Goal: Task Accomplishment & Management: Manage account settings

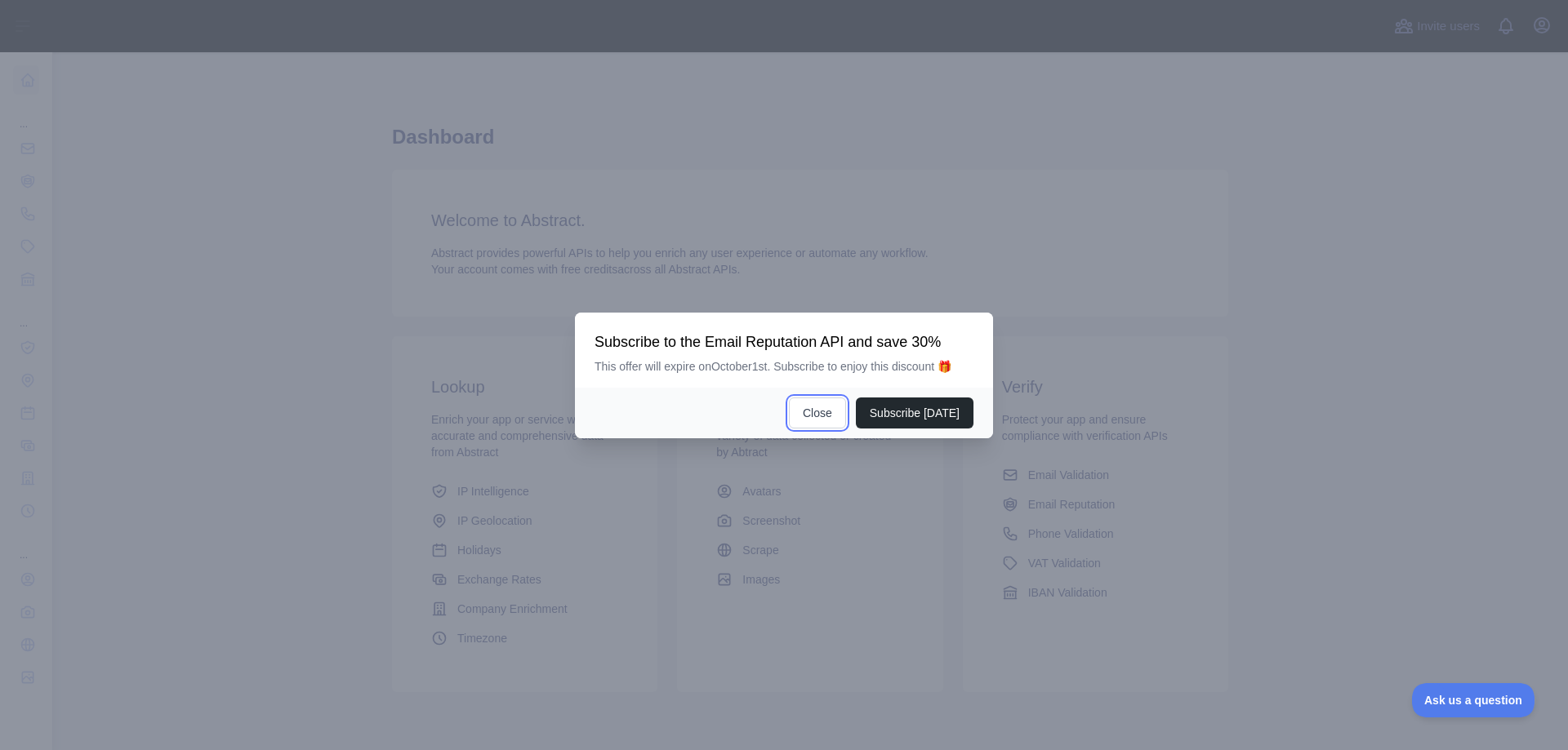
click at [832, 409] on button "Close" at bounding box center [817, 412] width 57 height 31
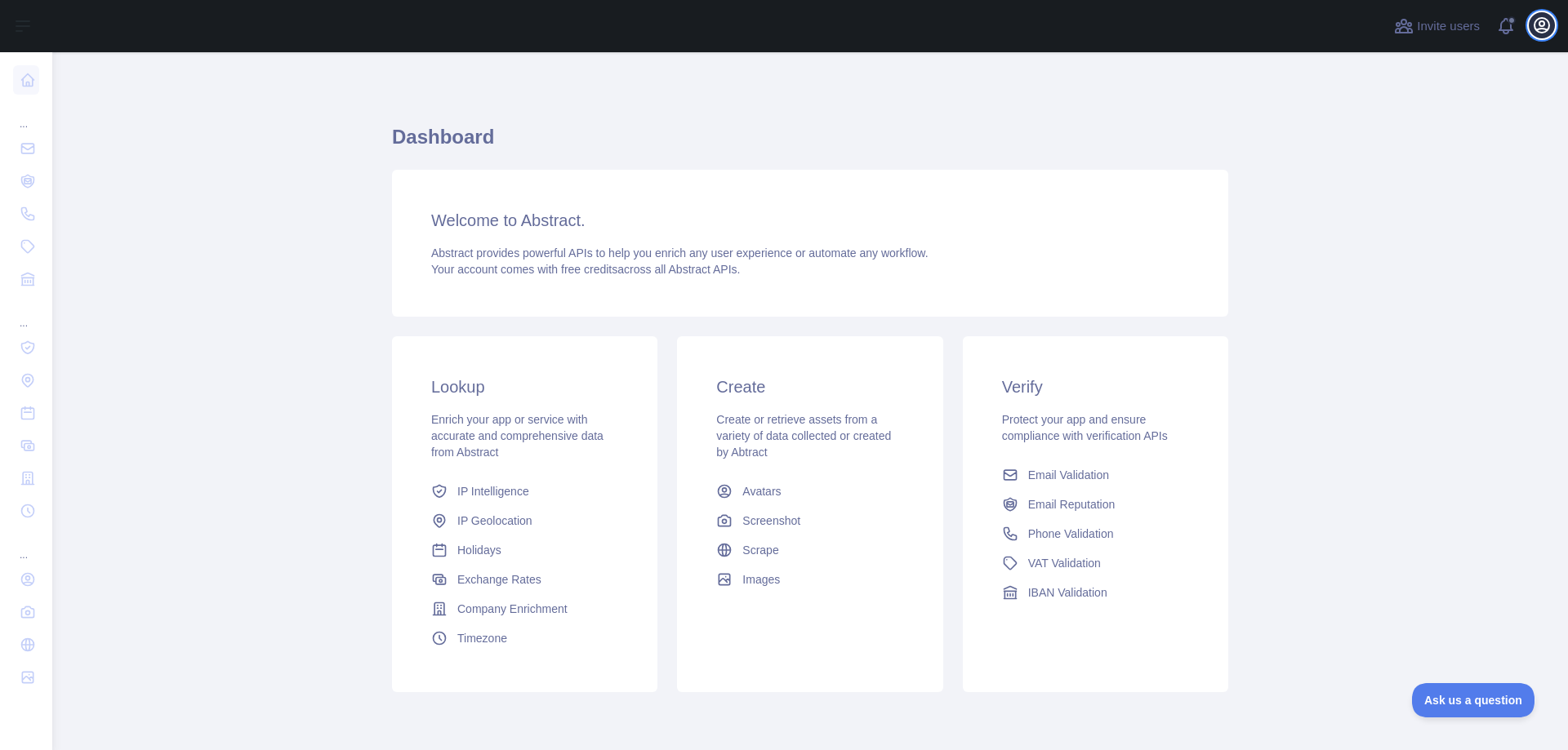
click at [1534, 25] on icon "button" at bounding box center [1542, 25] width 15 height 15
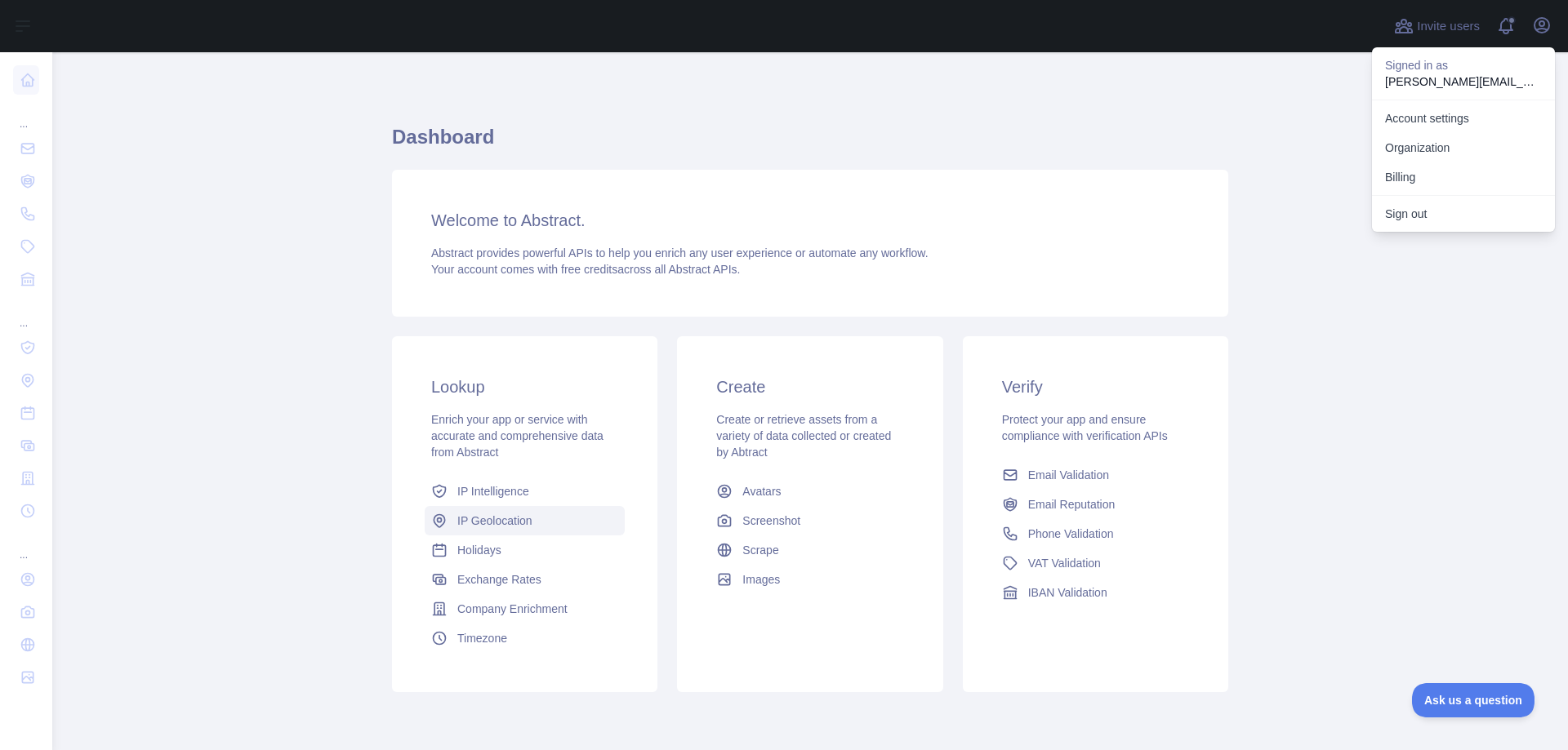
click at [515, 519] on span "IP Geolocation" at bounding box center [494, 521] width 75 height 17
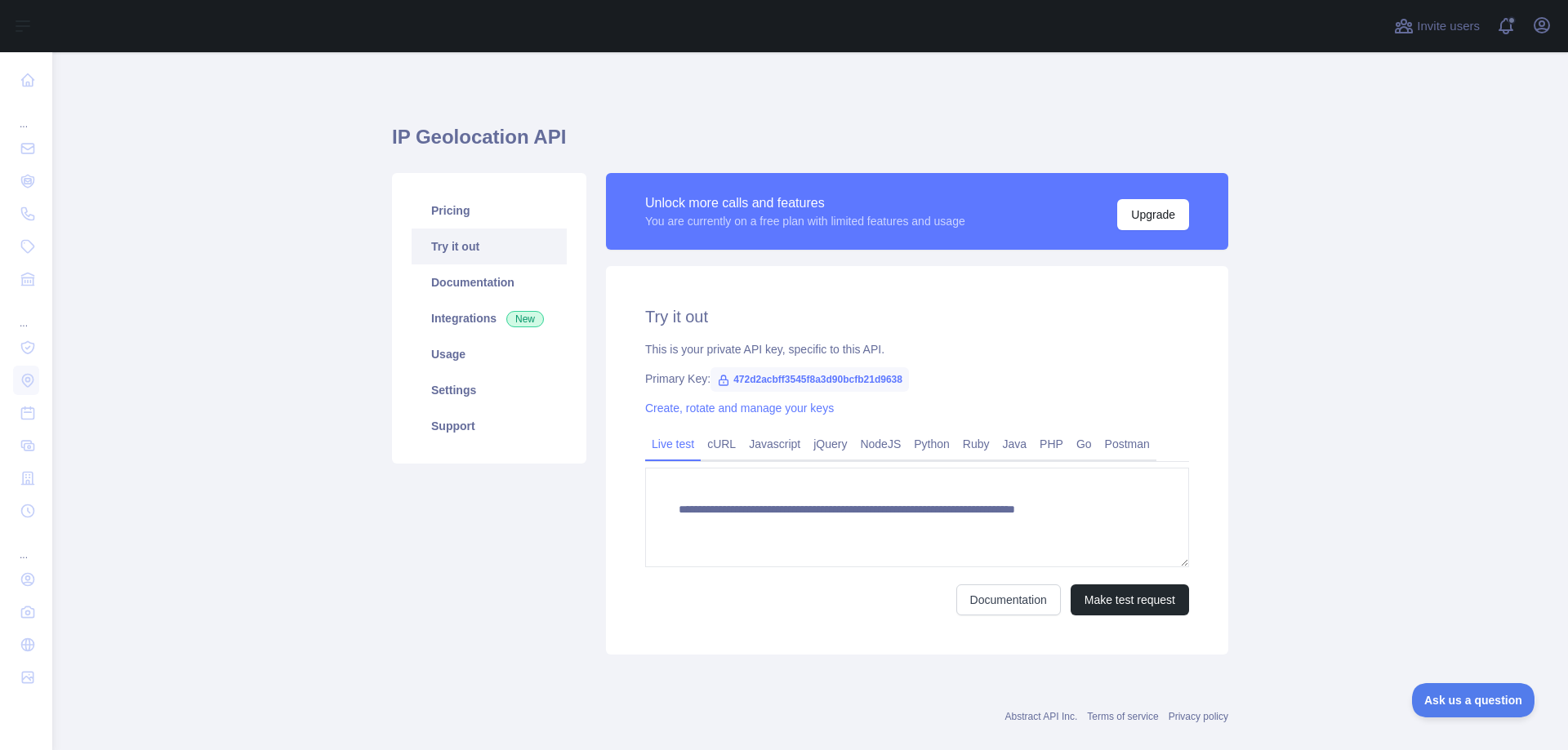
type textarea "**********"
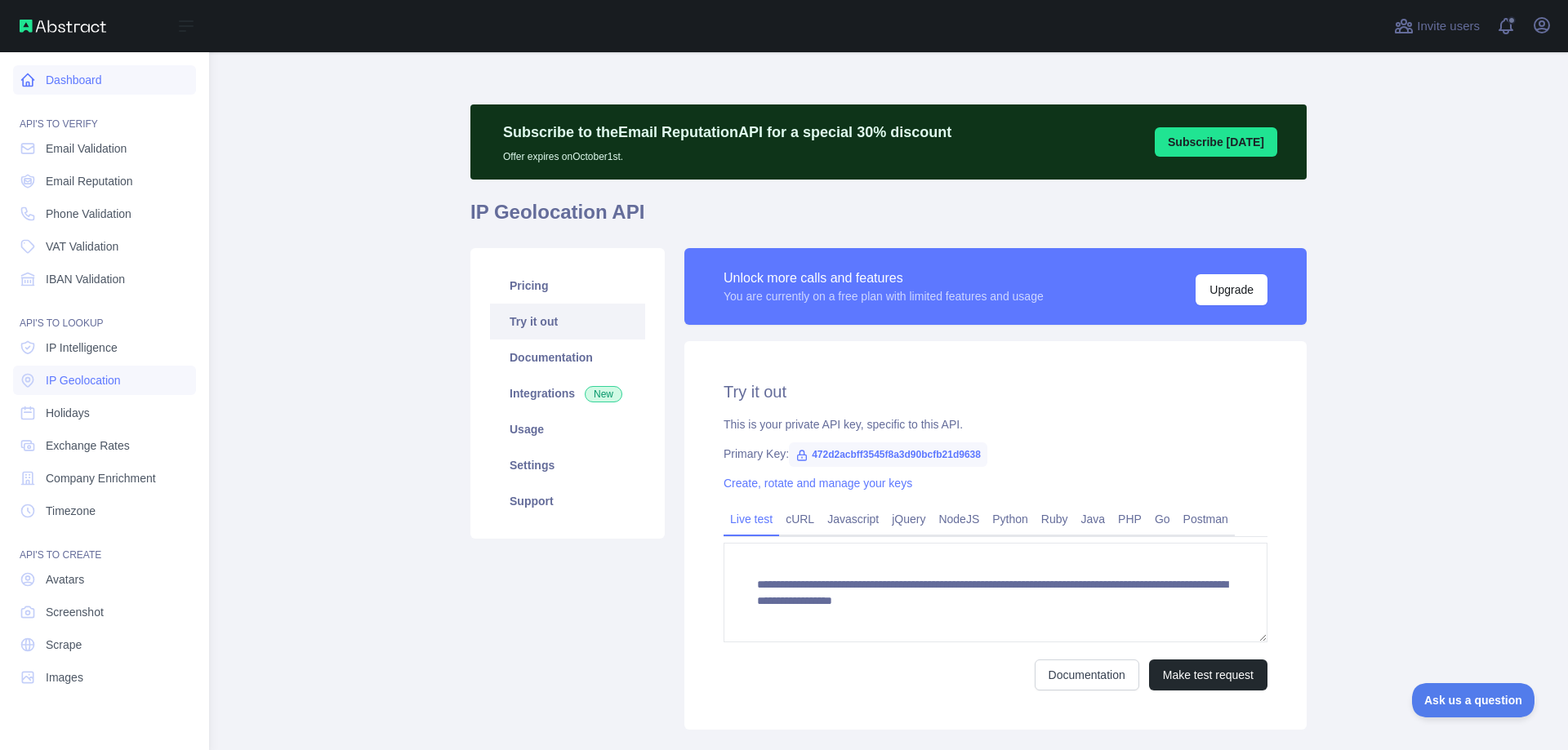
click at [49, 79] on link "Dashboard" at bounding box center [104, 80] width 182 height 30
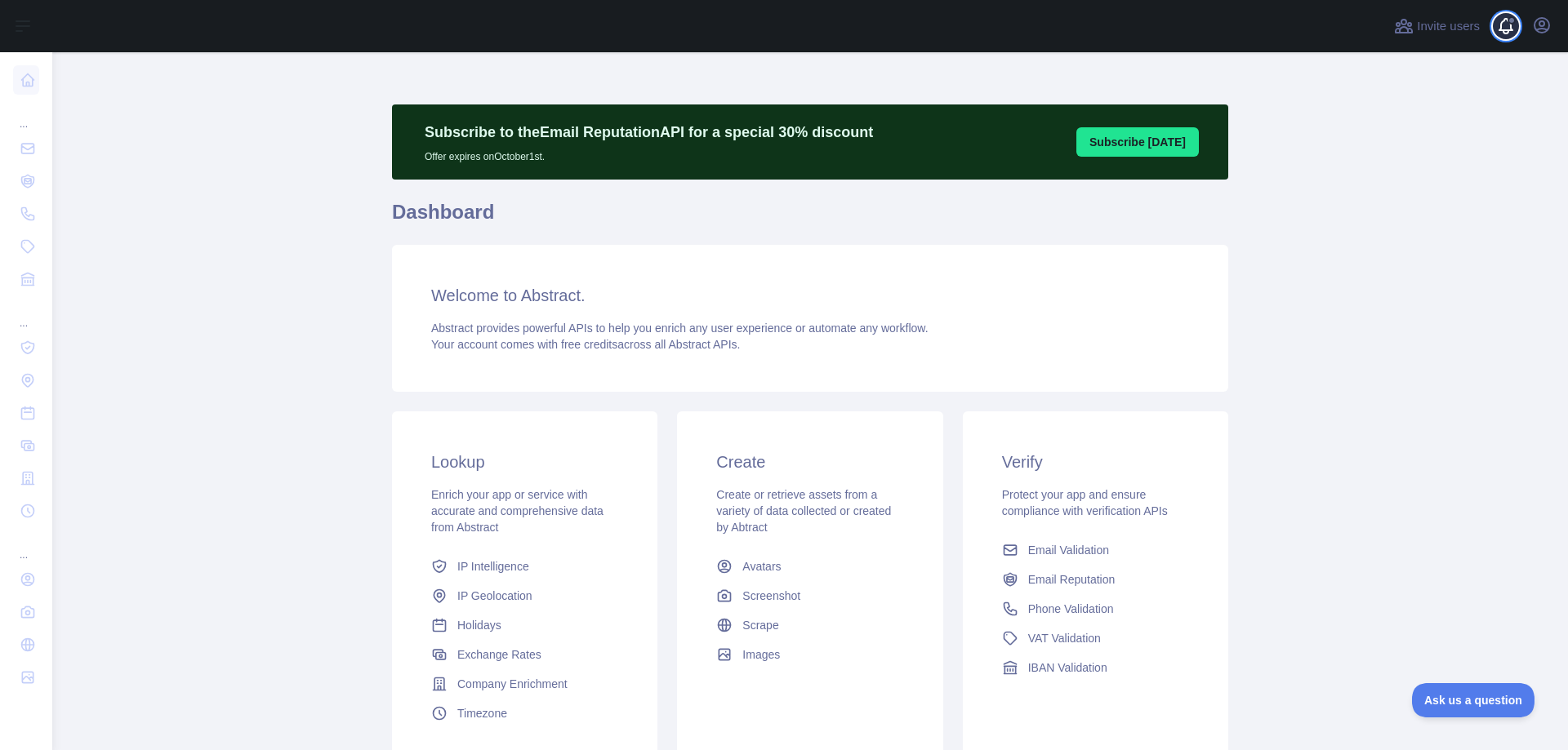
click at [1505, 33] on span at bounding box center [1512, 26] width 33 height 52
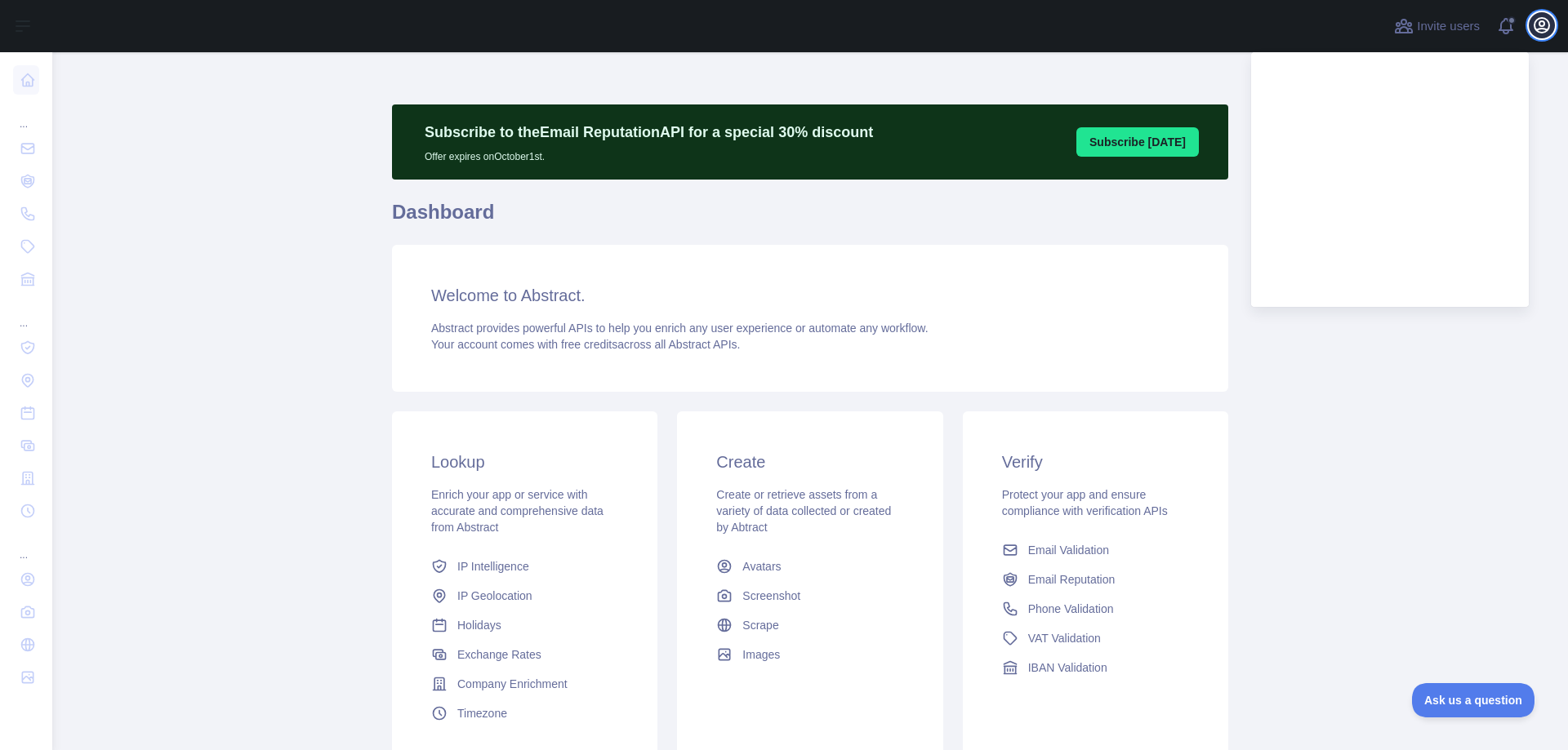
click at [1534, 26] on icon "button" at bounding box center [1542, 25] width 15 height 15
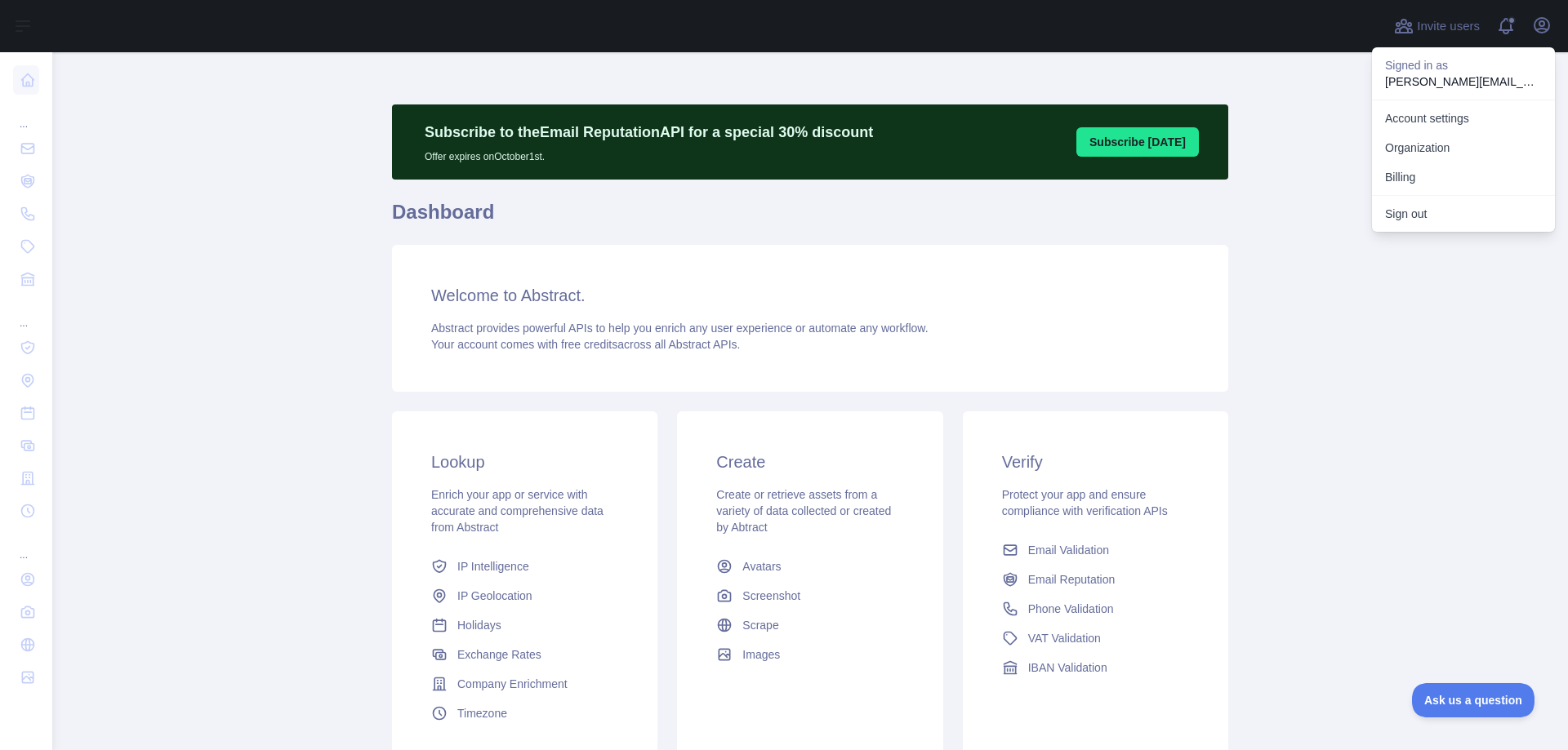
click at [1480, 269] on main "Subscribe to the Email Reputation API for a special 30 % discount Offer expires…" at bounding box center [810, 401] width 1516 height 698
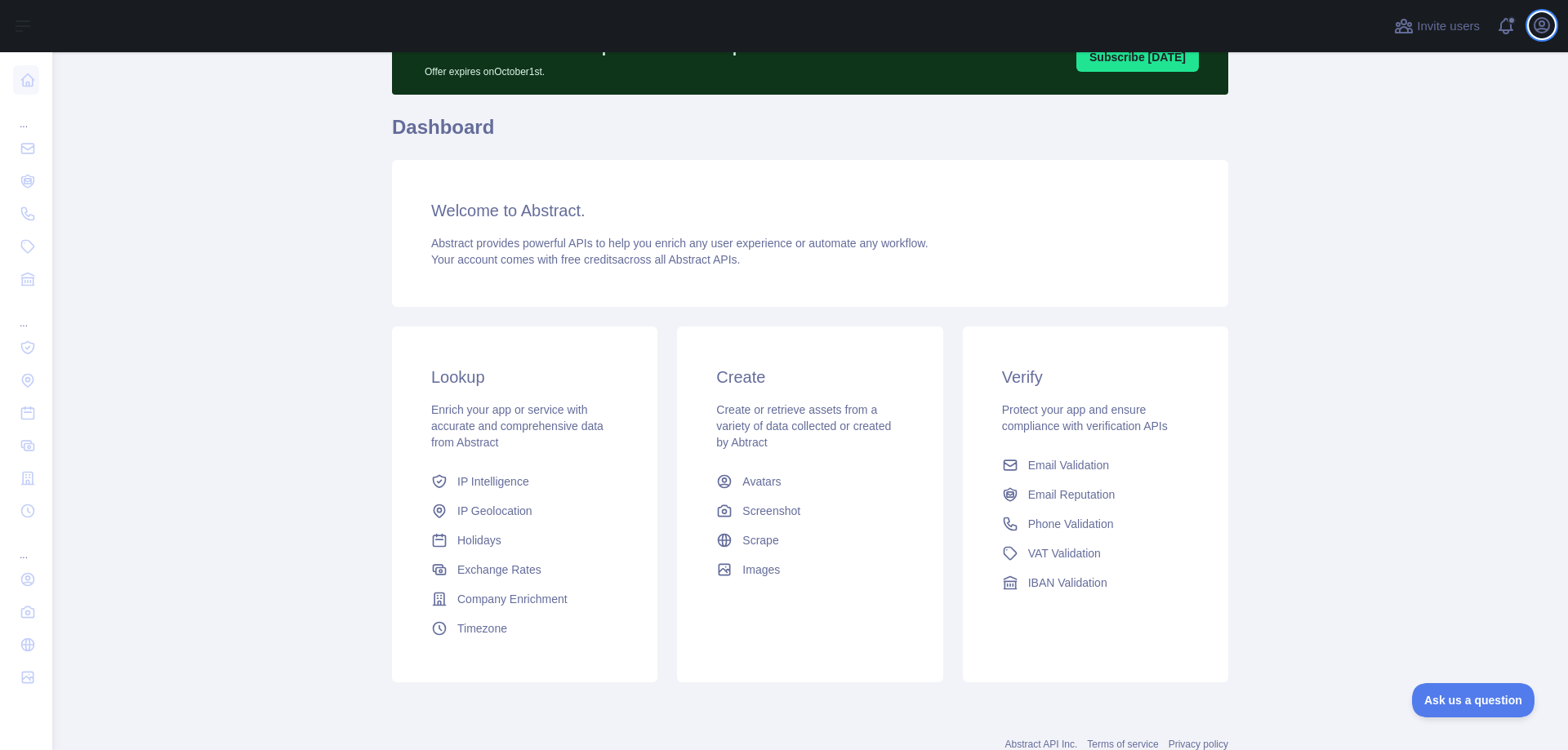
scroll to position [57, 0]
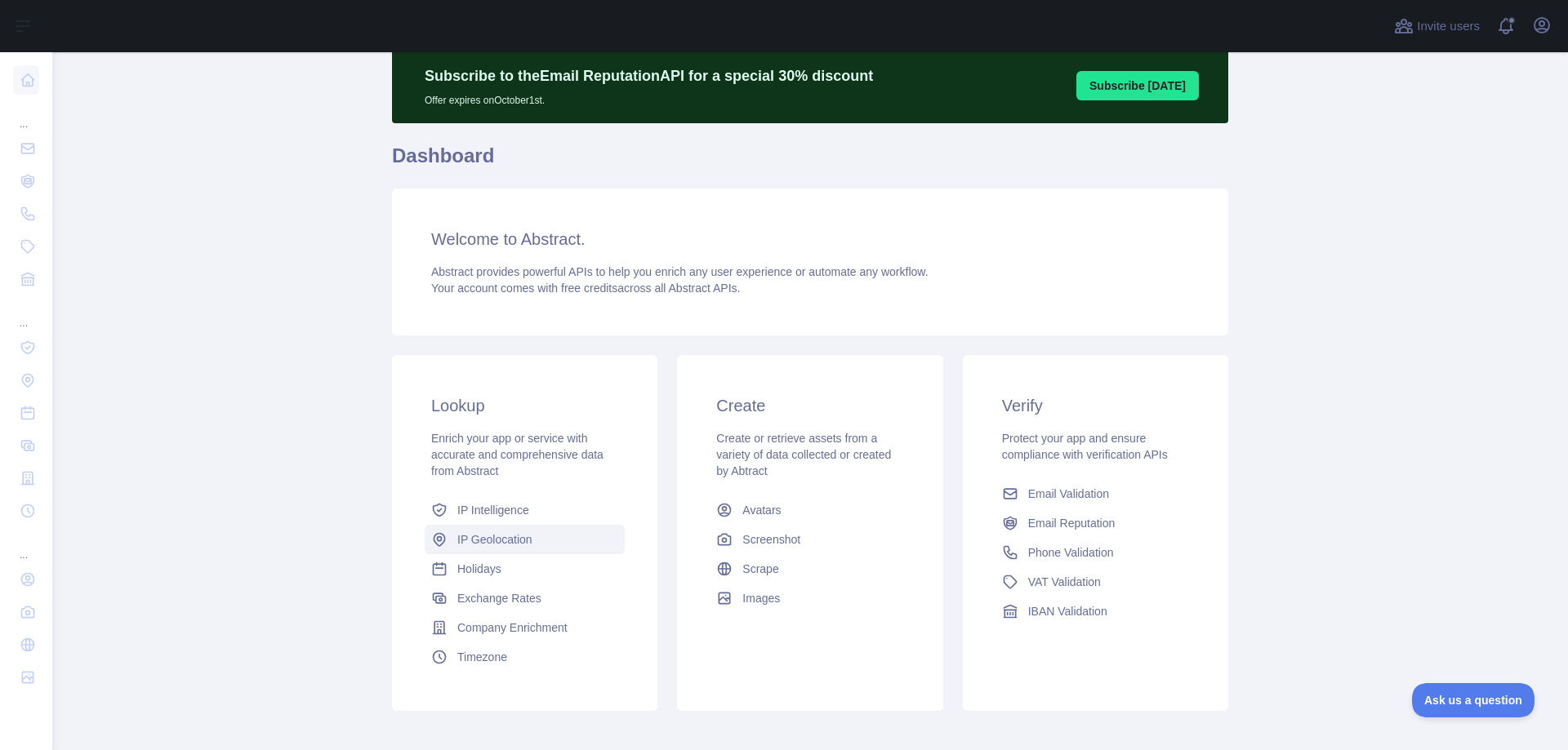
click at [506, 541] on span "IP Geolocation" at bounding box center [494, 540] width 75 height 17
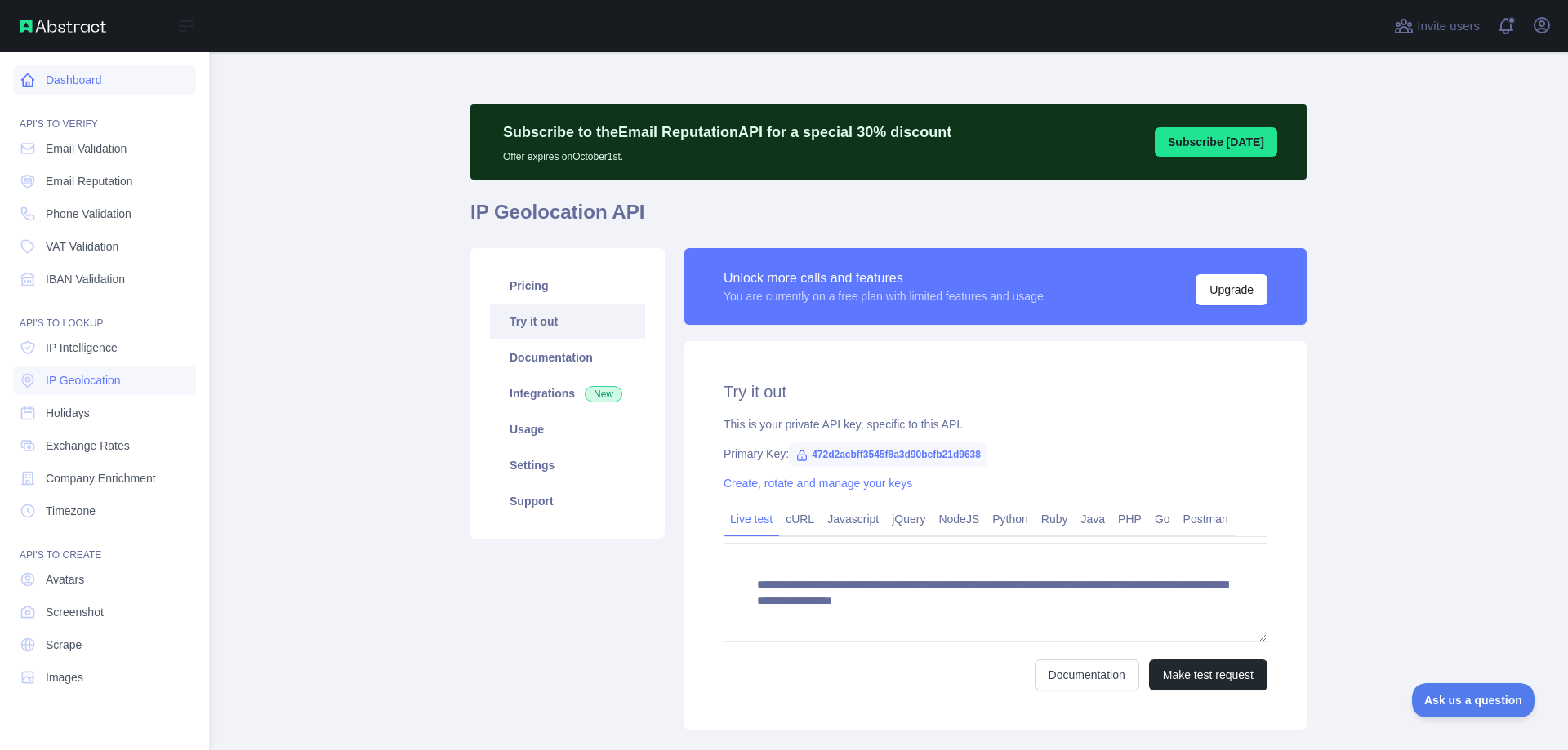
click at [74, 91] on link "Dashboard" at bounding box center [104, 80] width 182 height 30
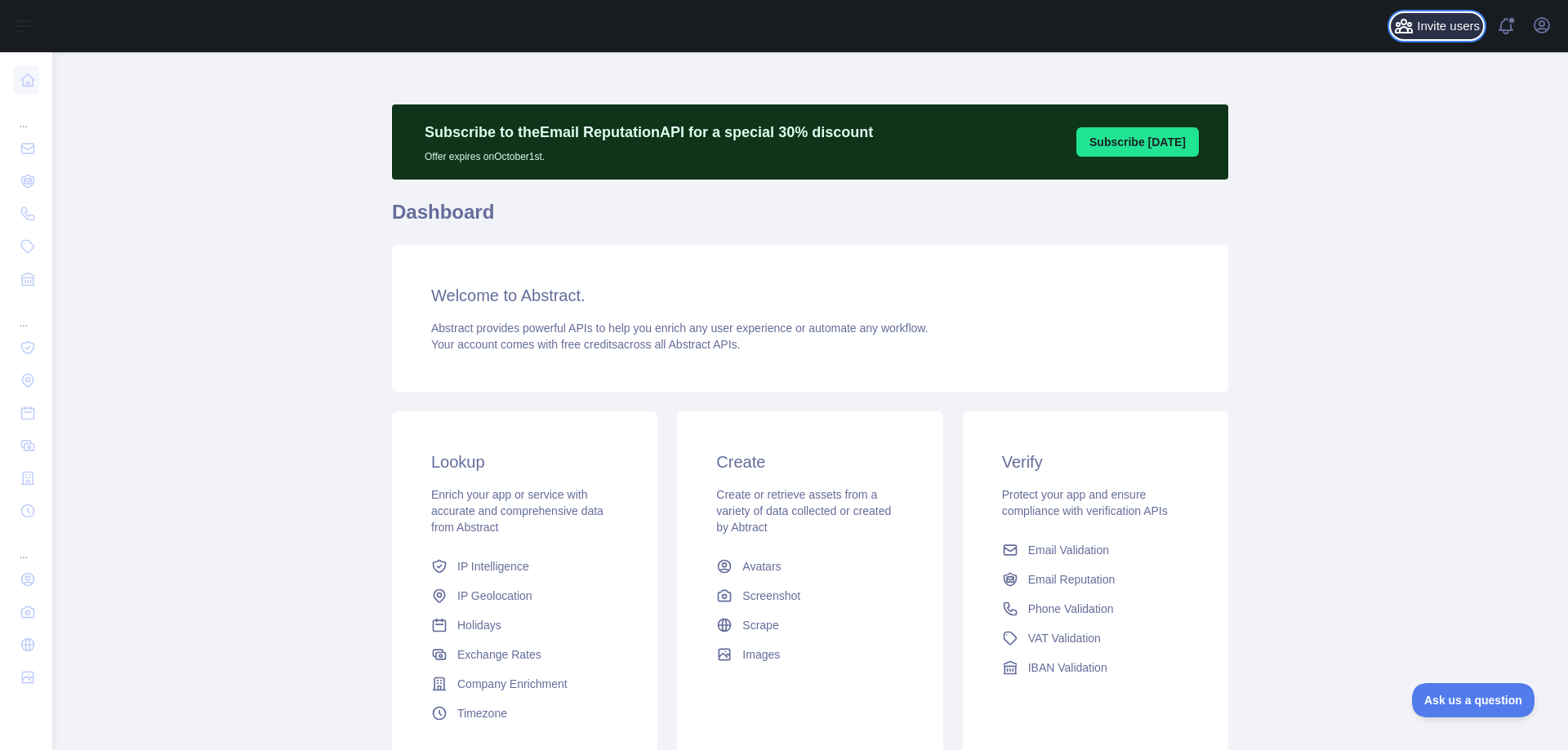
click at [1457, 34] on span "Invite users" at bounding box center [1448, 26] width 63 height 19
click at [1511, 28] on span at bounding box center [1512, 26] width 33 height 52
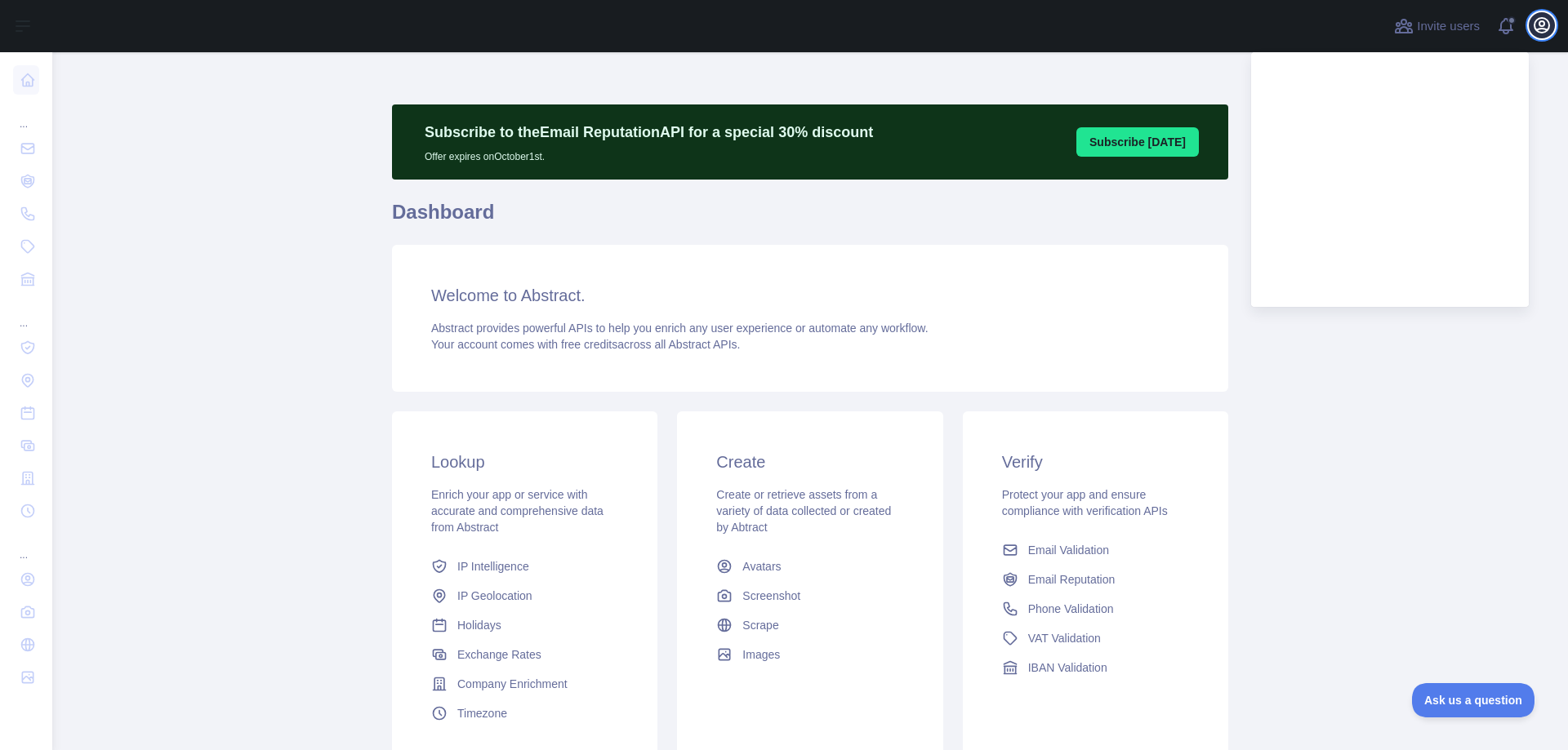
click at [1543, 30] on icon "button" at bounding box center [1541, 25] width 20 height 20
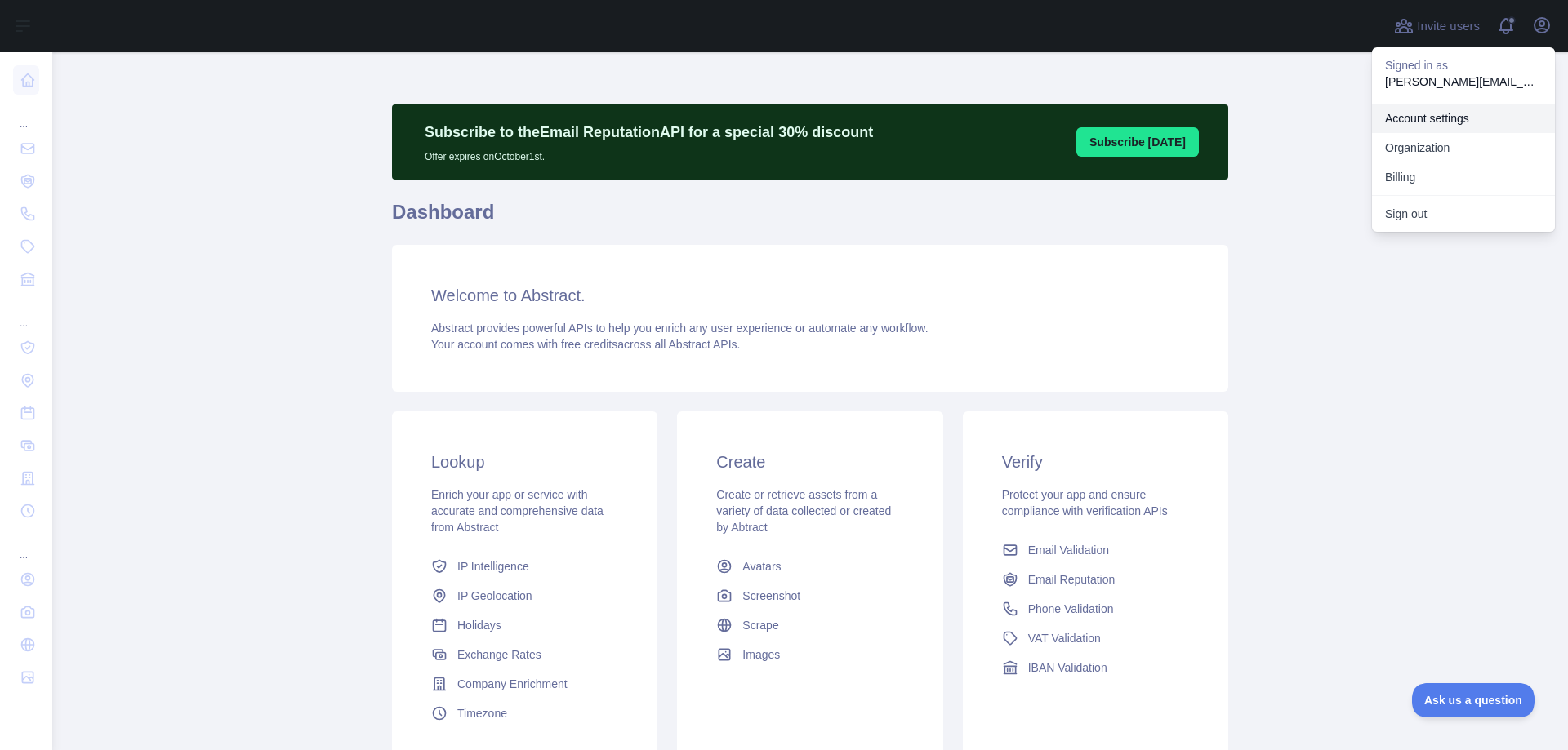
click at [1482, 123] on link "Account settings" at bounding box center [1463, 118] width 182 height 30
